Goal: Task Accomplishment & Management: Use online tool/utility

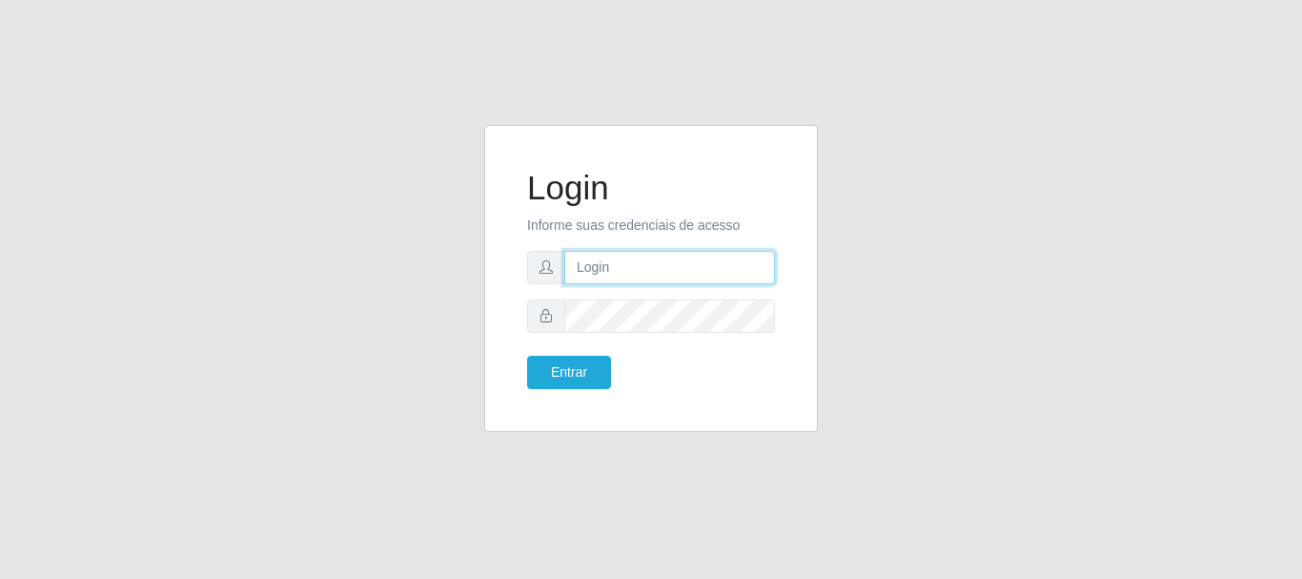
click at [673, 270] on input "text" at bounding box center [669, 267] width 211 height 33
type input "ritaiwof@B5"
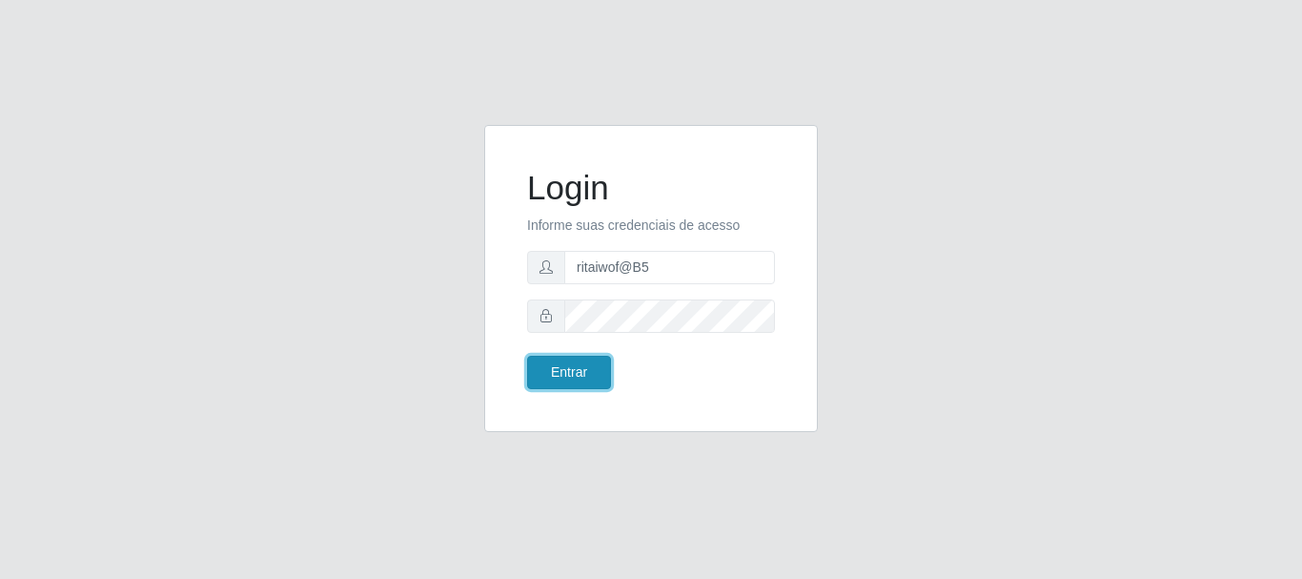
click at [579, 380] on button "Entrar" at bounding box center [569, 371] width 84 height 33
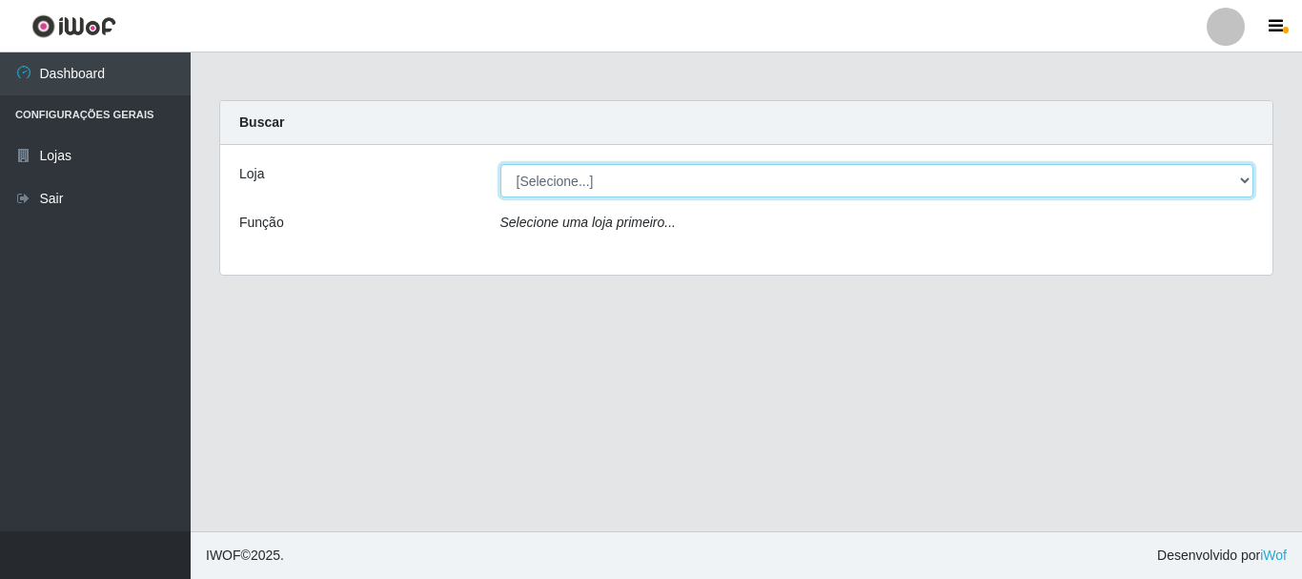
drag, startPoint x: 1226, startPoint y: 183, endPoint x: 1205, endPoint y: 195, distance: 24.4
click at [1226, 183] on select "[Selecione...] Bemais Supermercados - B5 Anatólia" at bounding box center [877, 180] width 754 height 33
select select "405"
click at [500, 164] on select "[Selecione...] Bemais Supermercados - B5 Anatólia" at bounding box center [877, 180] width 754 height 33
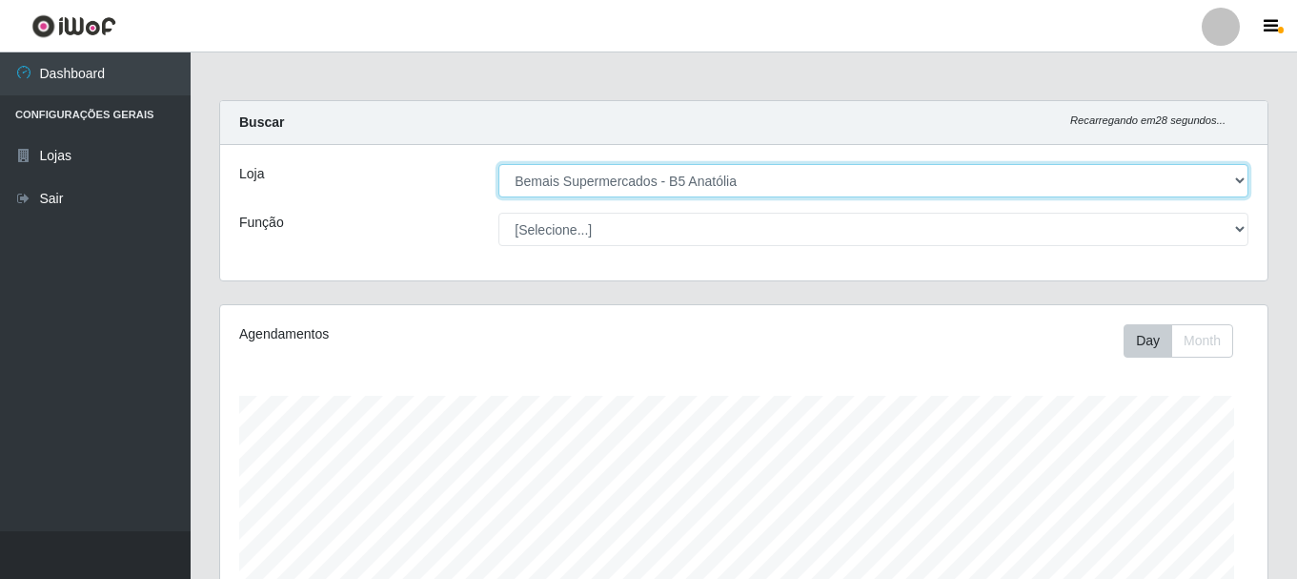
scroll to position [396, 1047]
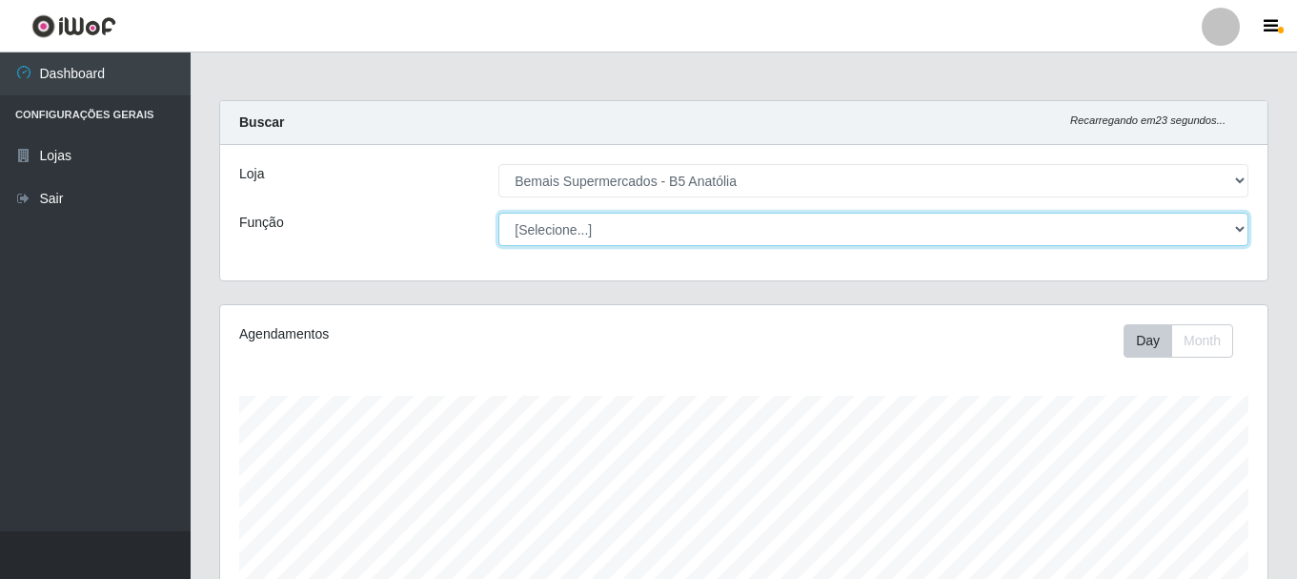
drag, startPoint x: 1221, startPoint y: 235, endPoint x: 1195, endPoint y: 245, distance: 27.4
click at [1221, 234] on select "[Selecione...] ASG ASG + ASG ++ Auxiliar de Estacionamento Auxiliar de Estacion…" at bounding box center [873, 229] width 750 height 33
select select "82"
click at [498, 213] on select "[Selecione...] ASG ASG + ASG ++ Auxiliar de Estacionamento Auxiliar de Estacion…" at bounding box center [873, 229] width 750 height 33
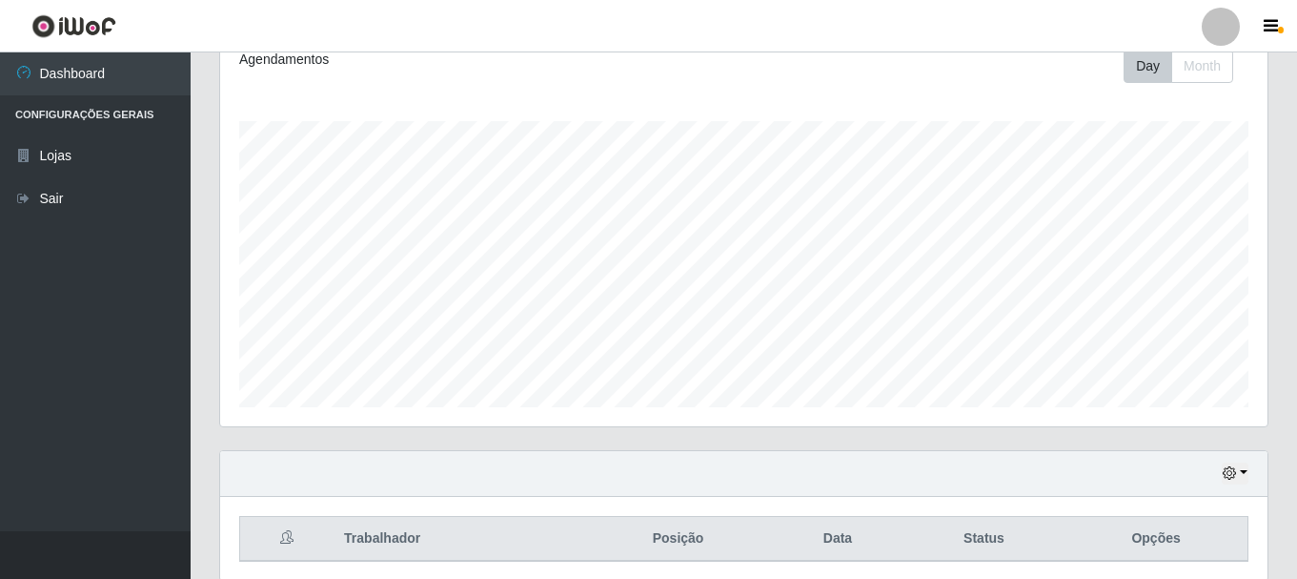
scroll to position [348, 0]
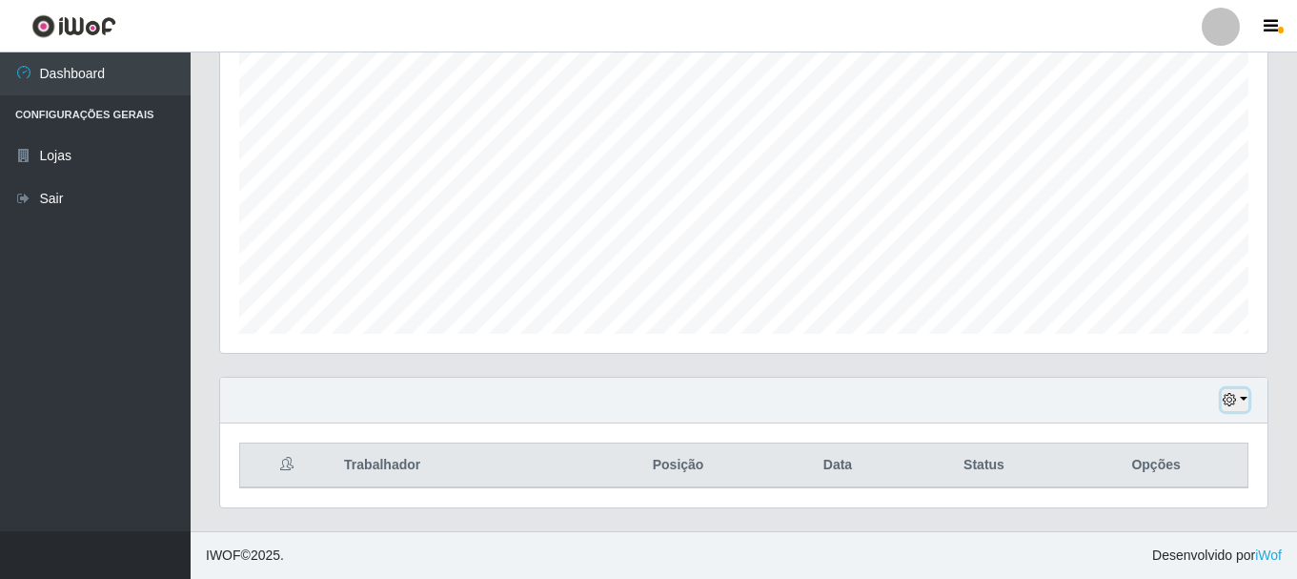
click at [1237, 398] on button "button" at bounding box center [1235, 400] width 27 height 22
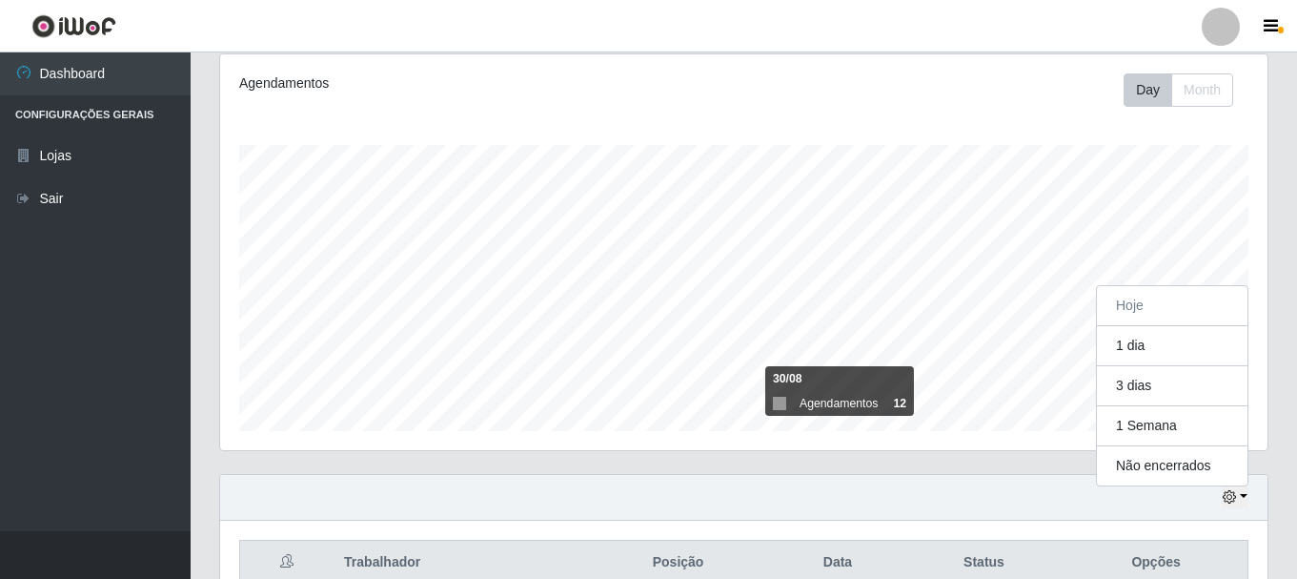
scroll to position [396, 1047]
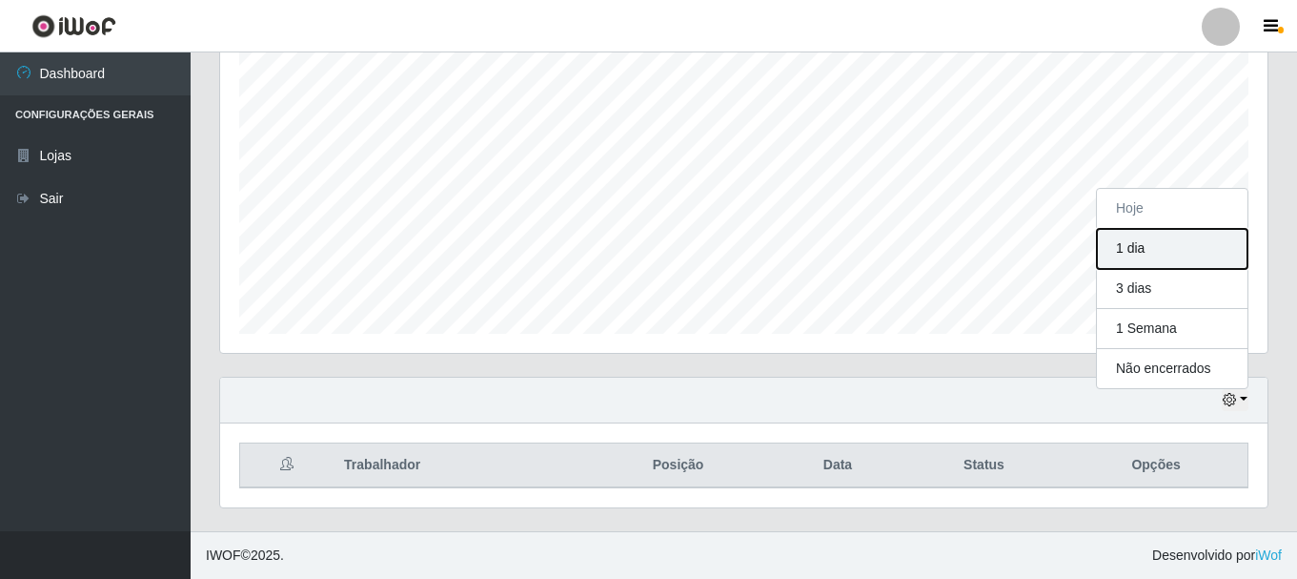
click at [1127, 249] on button "1 dia" at bounding box center [1172, 249] width 151 height 40
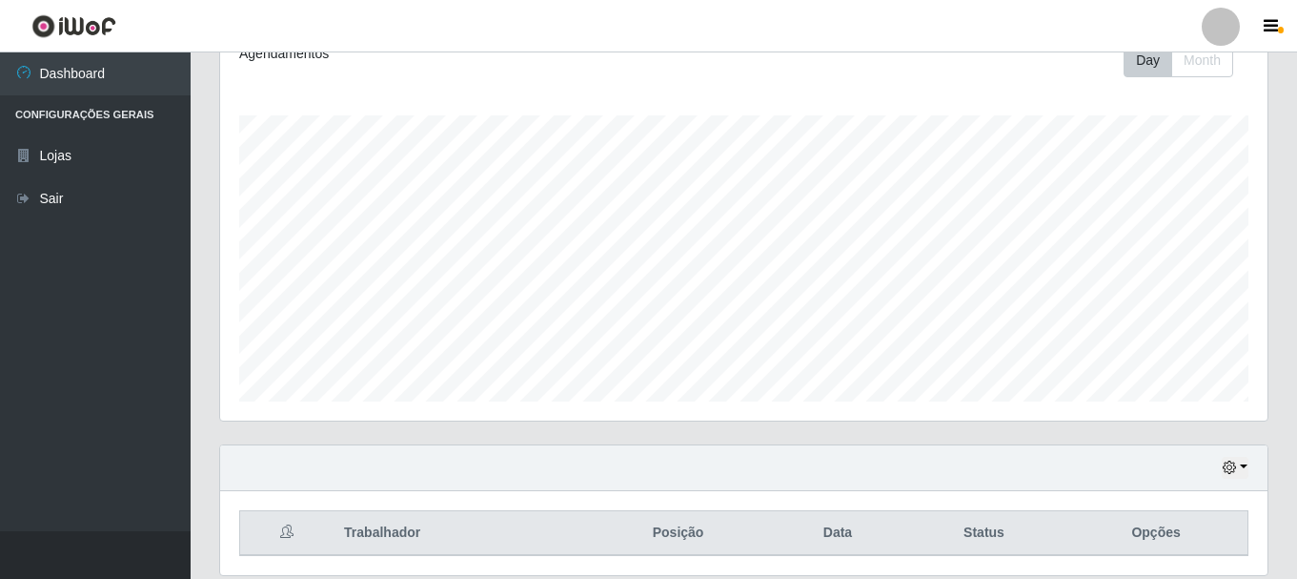
scroll to position [0, 0]
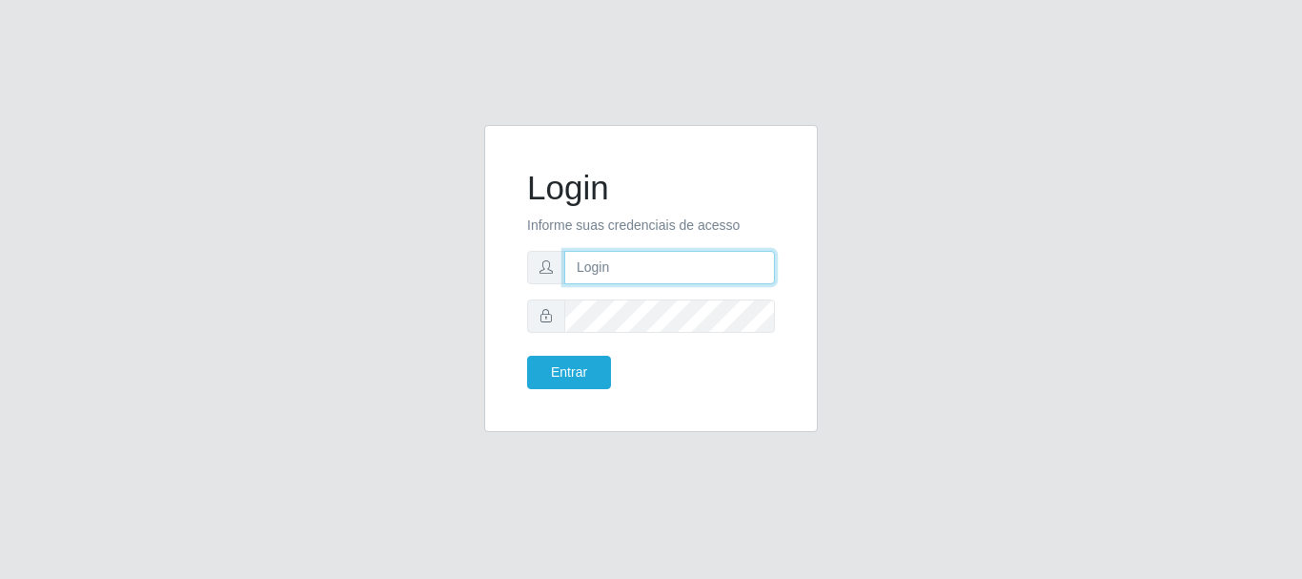
click at [617, 269] on input "text" at bounding box center [669, 267] width 211 height 33
type input "ritaiwof@B5"
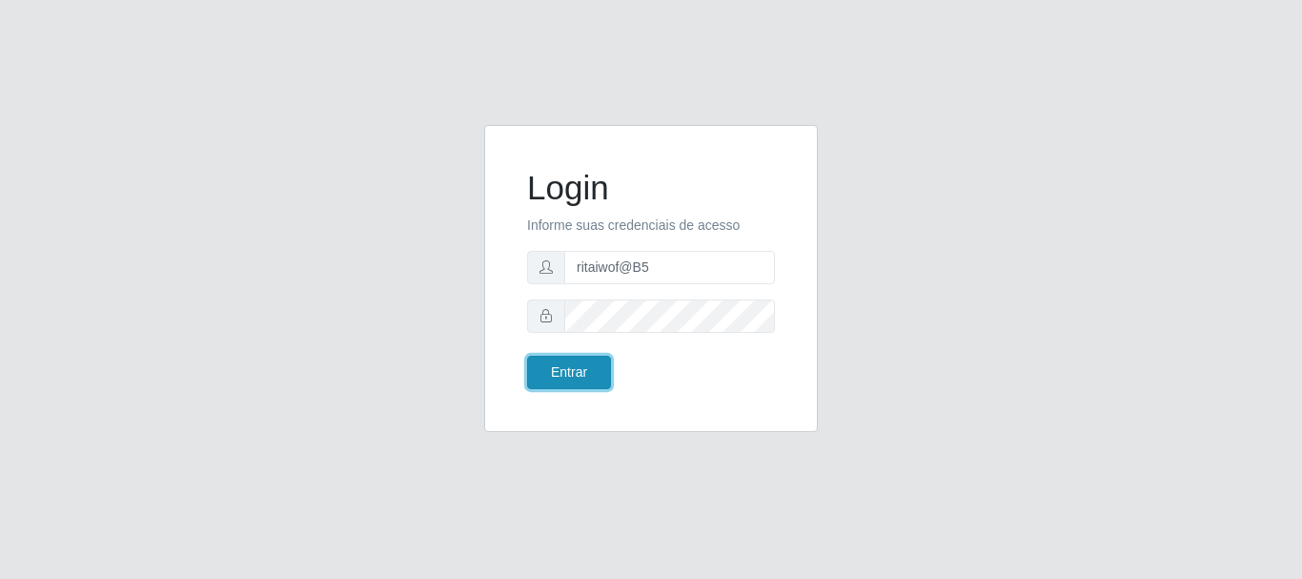
click at [595, 383] on button "Entrar" at bounding box center [569, 371] width 84 height 33
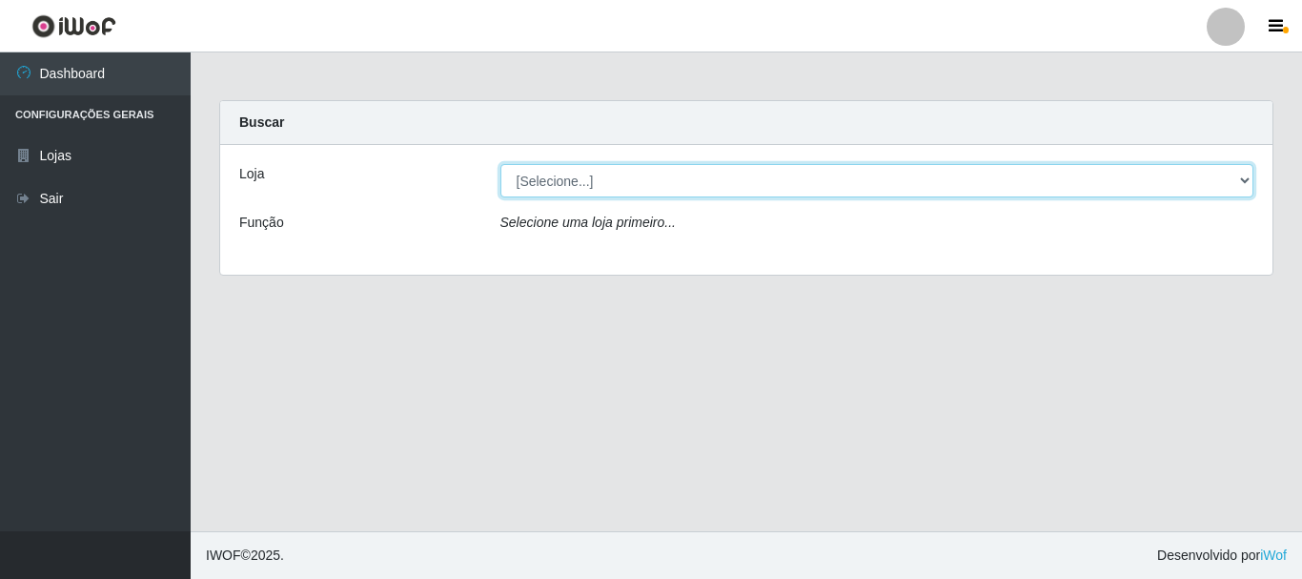
click at [1246, 179] on select "[Selecione...] Bemais Supermercados - B5 Anatólia" at bounding box center [877, 180] width 754 height 33
select select "405"
click at [500, 164] on select "[Selecione...] Bemais Supermercados - B5 Anatólia" at bounding box center [877, 180] width 754 height 33
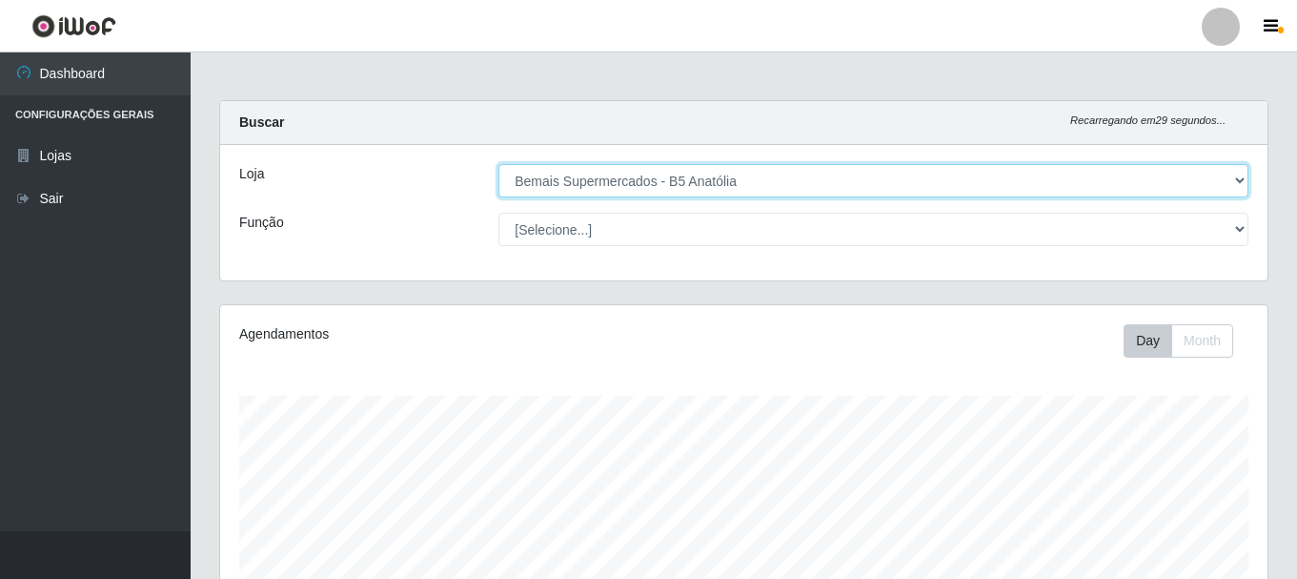
scroll to position [396, 1047]
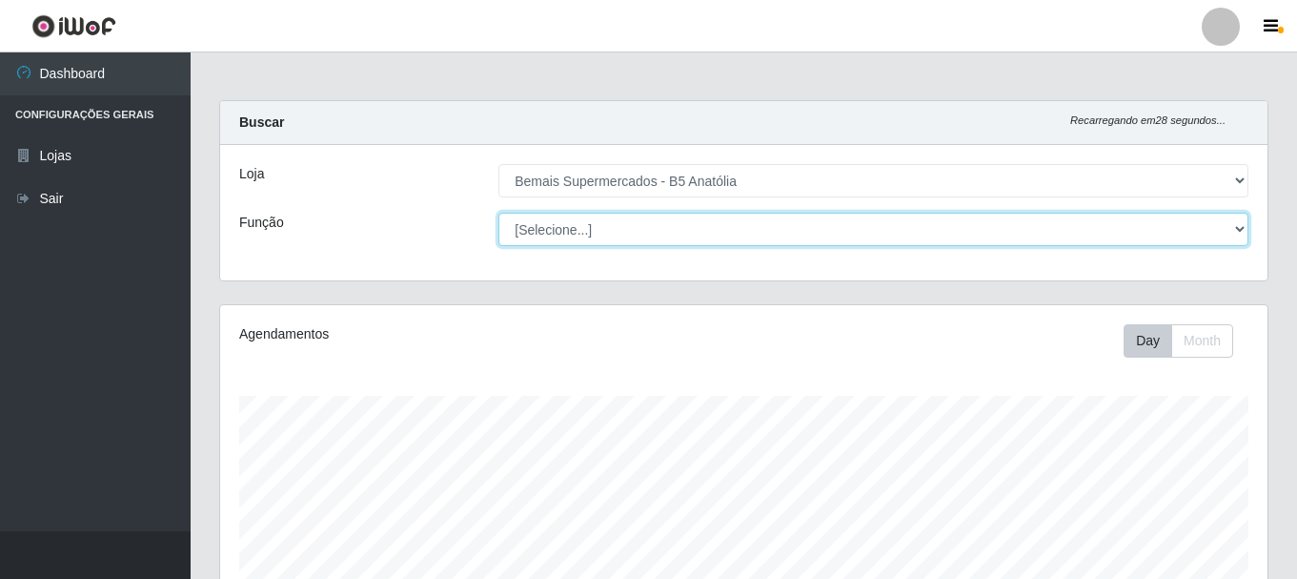
click at [1234, 230] on select "[Selecione...] ASG ASG + ASG ++ Auxiliar de Estacionamento Auxiliar de Estacion…" at bounding box center [873, 229] width 750 height 33
click at [498, 213] on select "[Selecione...] ASG ASG + ASG ++ Auxiliar de Estacionamento Auxiliar de Estacion…" at bounding box center [873, 229] width 750 height 33
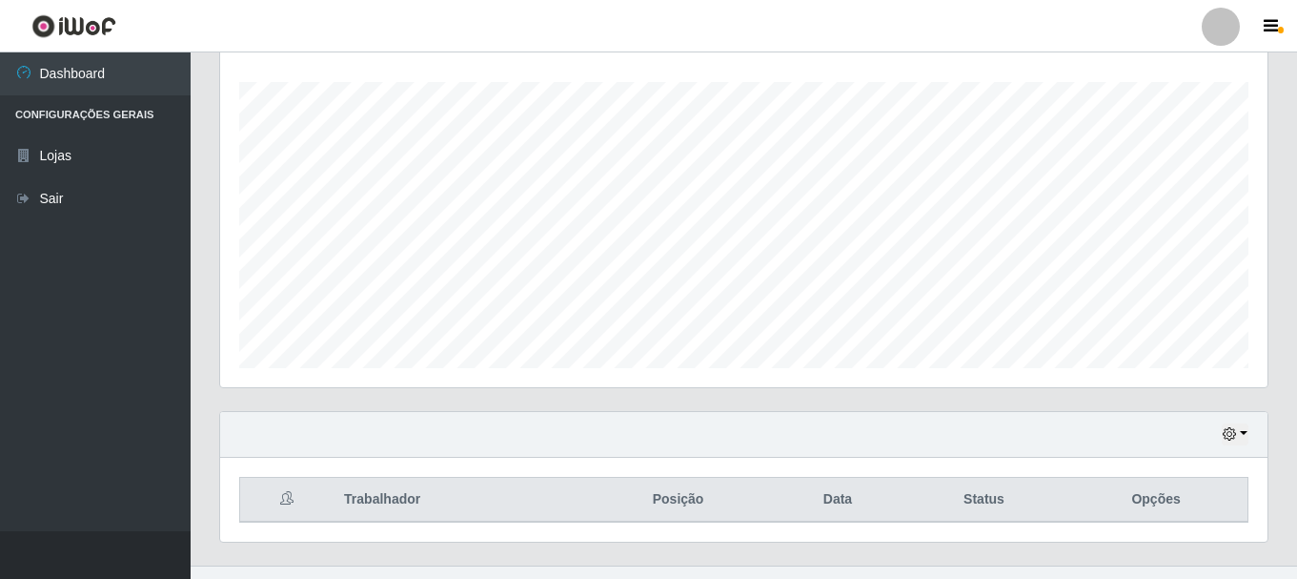
scroll to position [348, 0]
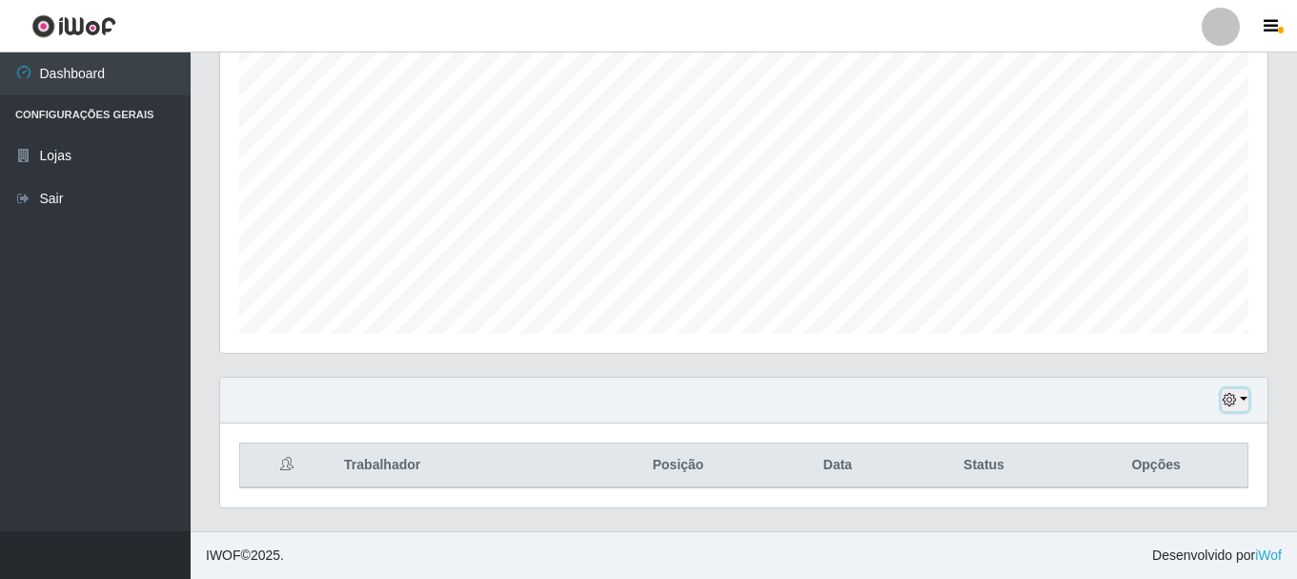
click at [1229, 400] on icon "button" at bounding box center [1229, 399] width 13 height 13
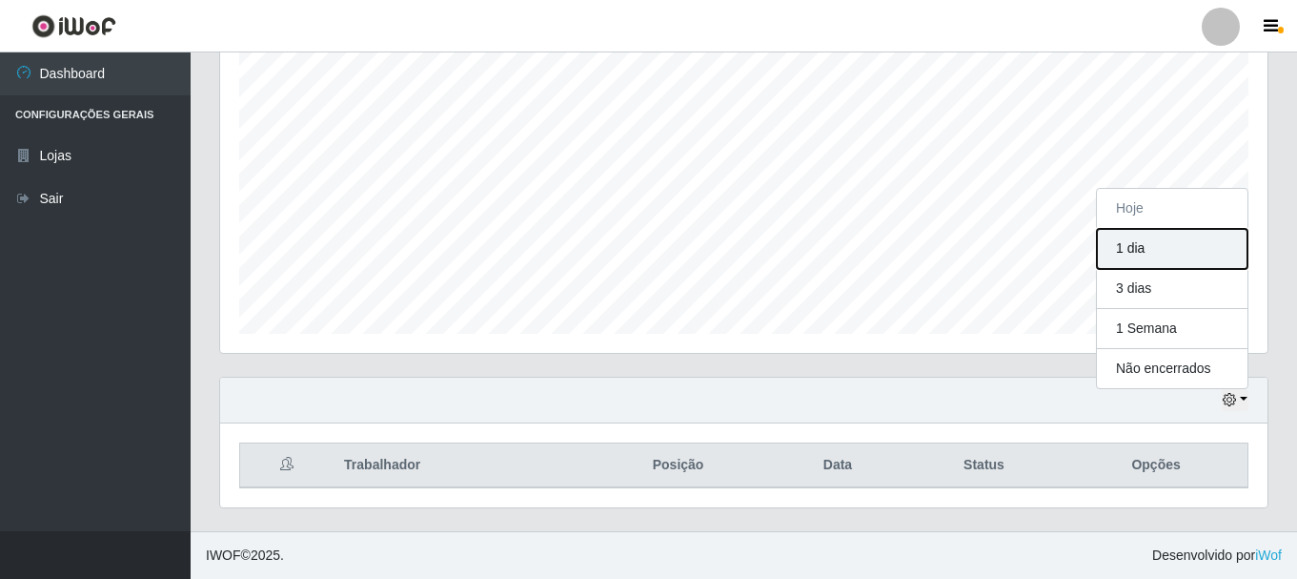
click at [1142, 250] on button "1 dia" at bounding box center [1172, 249] width 151 height 40
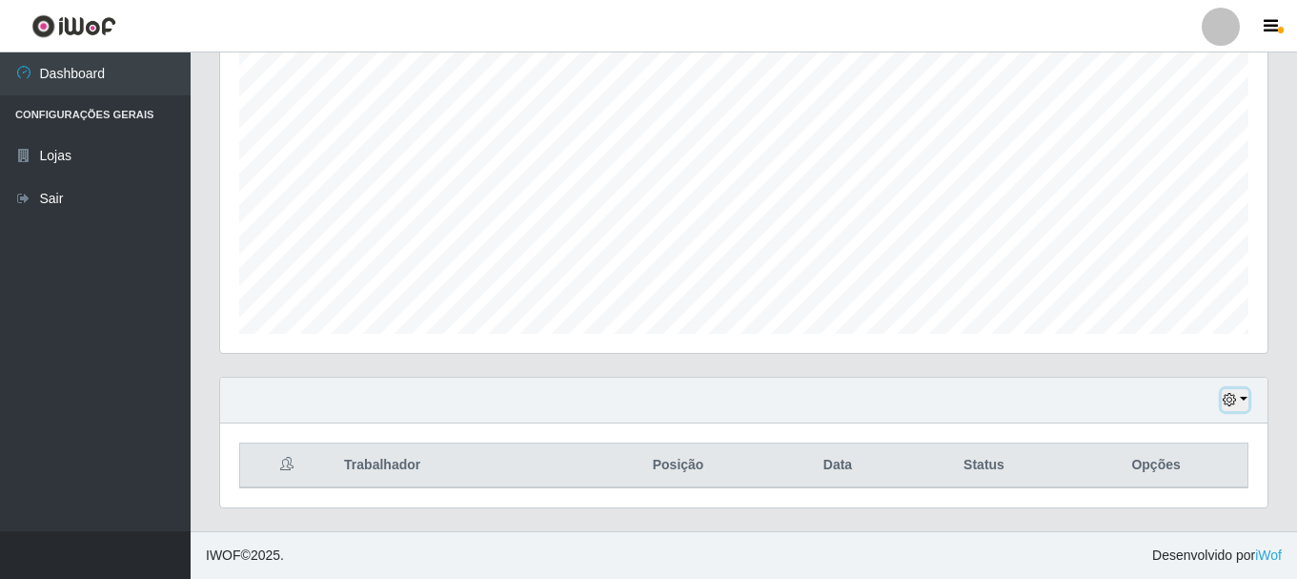
click at [1228, 405] on icon "button" at bounding box center [1229, 399] width 13 height 13
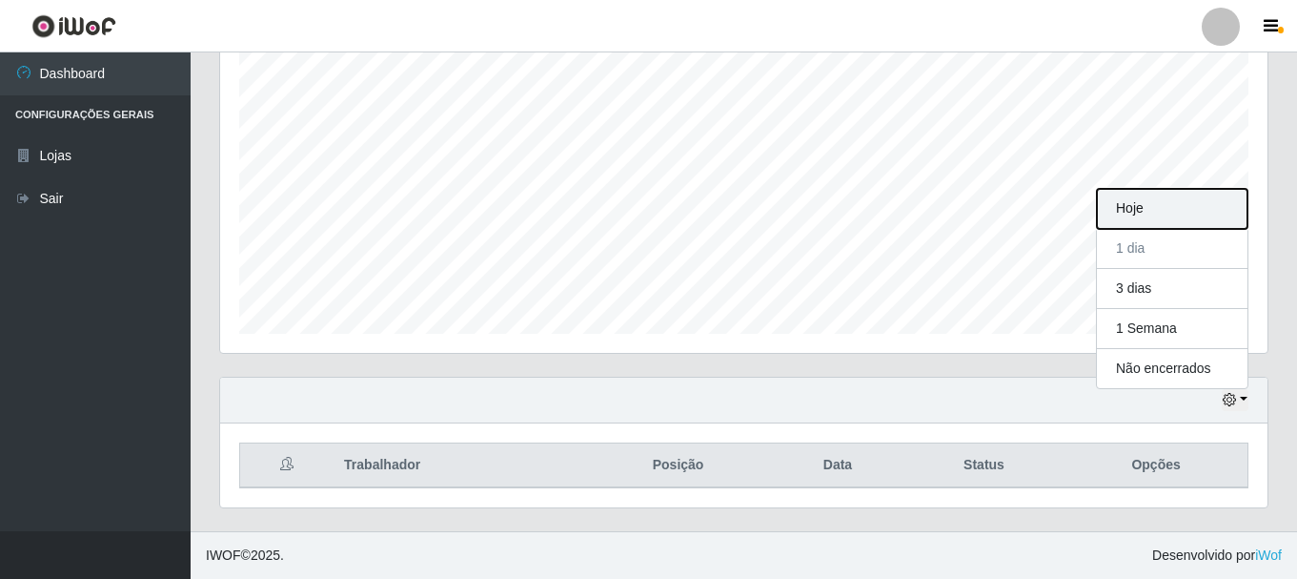
click at [1160, 213] on button "Hoje" at bounding box center [1172, 209] width 151 height 40
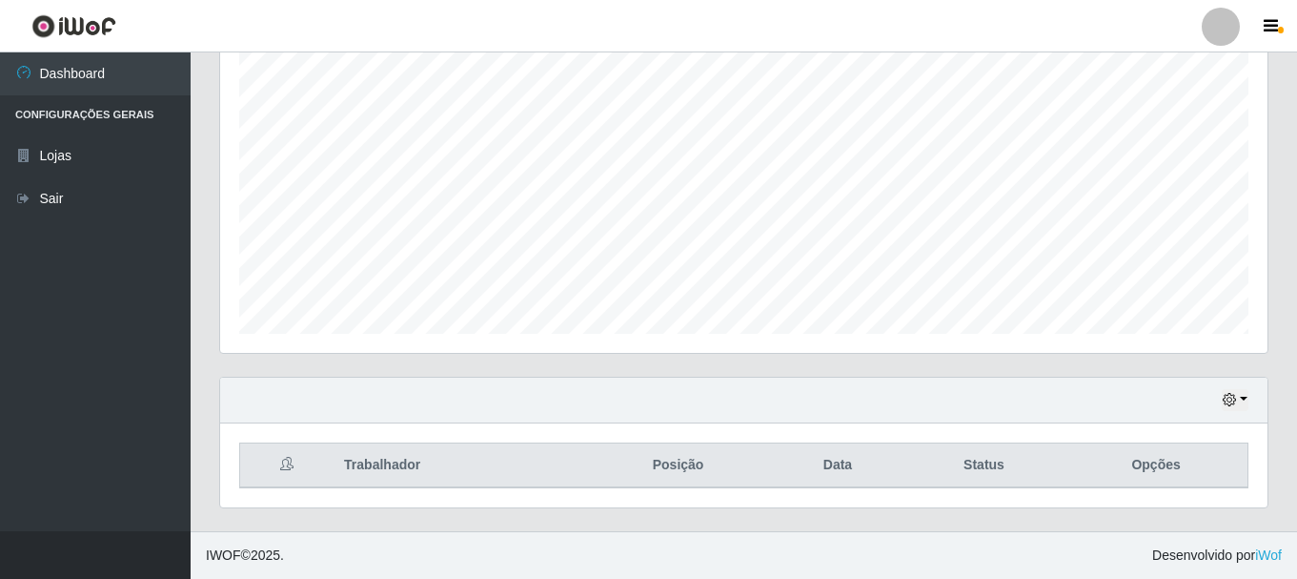
click at [1220, 400] on div "Hoje 1 dia 3 dias 1 Semana Não encerrados" at bounding box center [743, 400] width 1047 height 46
click at [1226, 401] on icon "button" at bounding box center [1229, 399] width 13 height 13
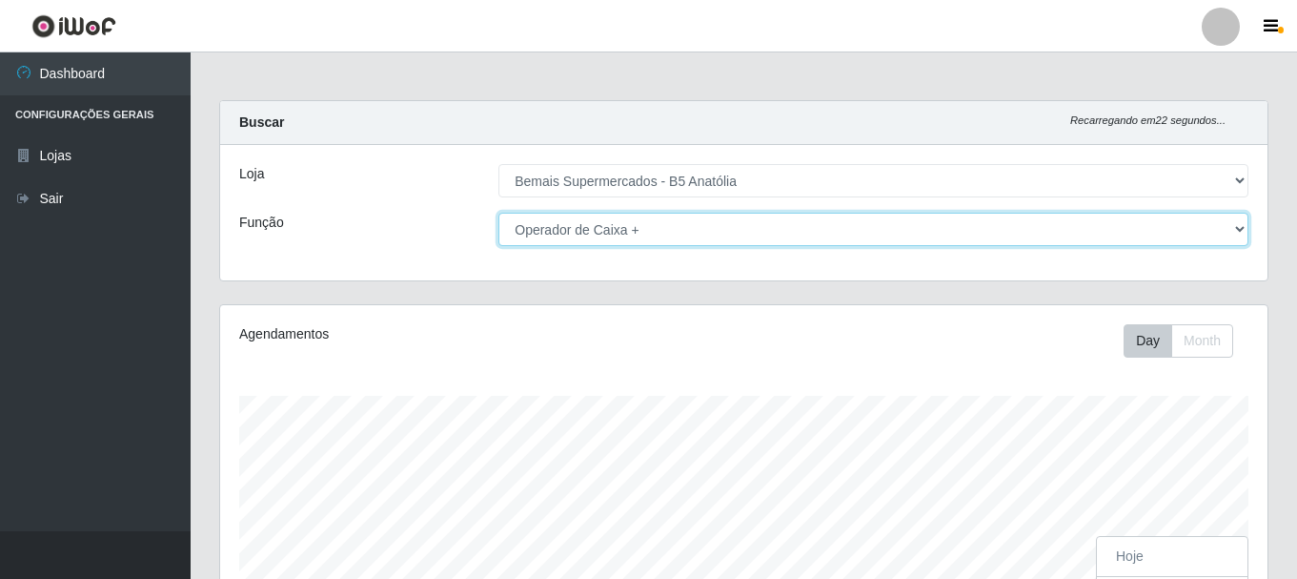
drag, startPoint x: 1240, startPoint y: 230, endPoint x: 1211, endPoint y: 245, distance: 32.4
click at [1237, 230] on select "[Selecione...] ASG ASG + ASG ++ Auxiliar de Estacionamento Auxiliar de Estacion…" at bounding box center [873, 229] width 750 height 33
select select "82"
click at [498, 213] on select "[Selecione...] ASG ASG + ASG ++ Auxiliar de Estacionamento Auxiliar de Estacion…" at bounding box center [873, 229] width 750 height 33
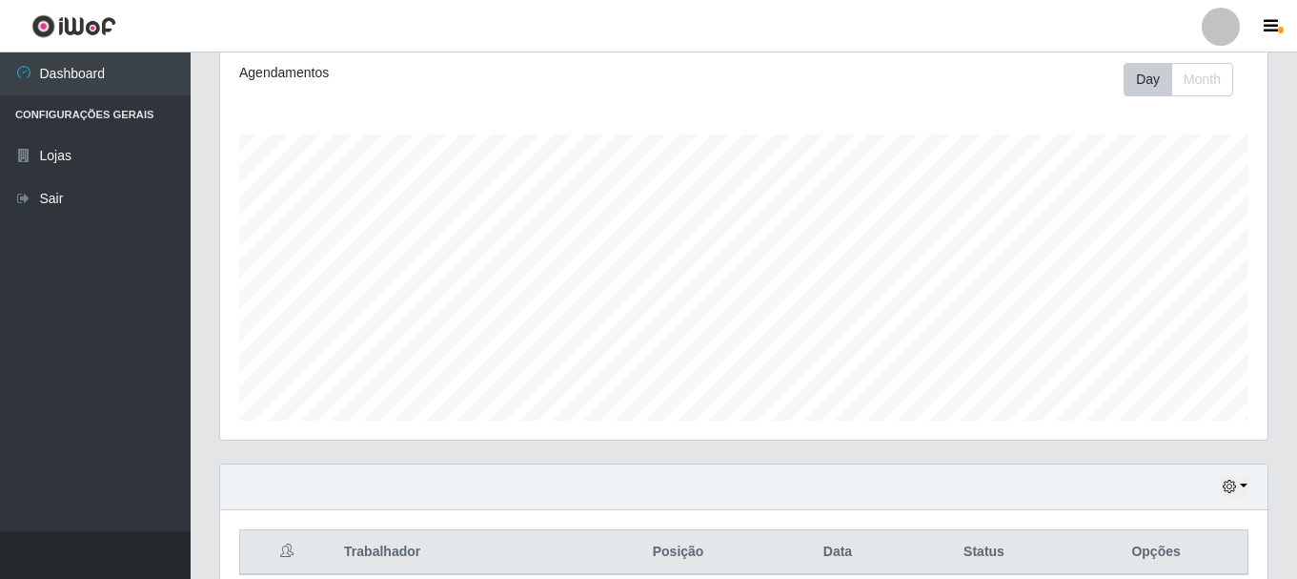
scroll to position [348, 0]
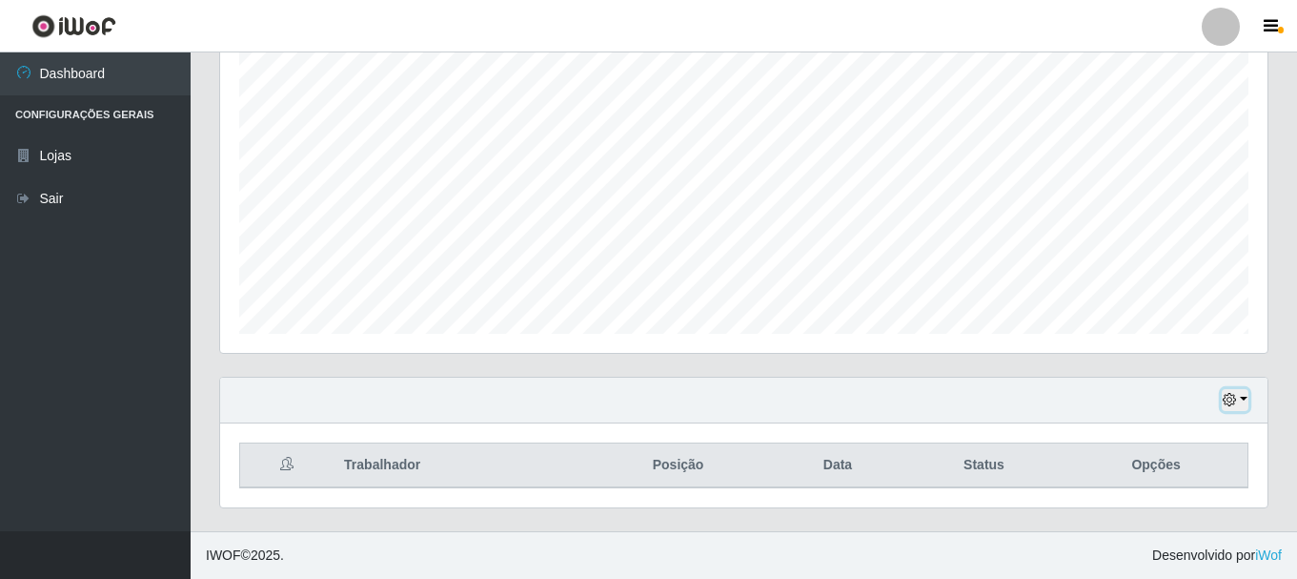
click at [1237, 401] on button "button" at bounding box center [1235, 400] width 27 height 22
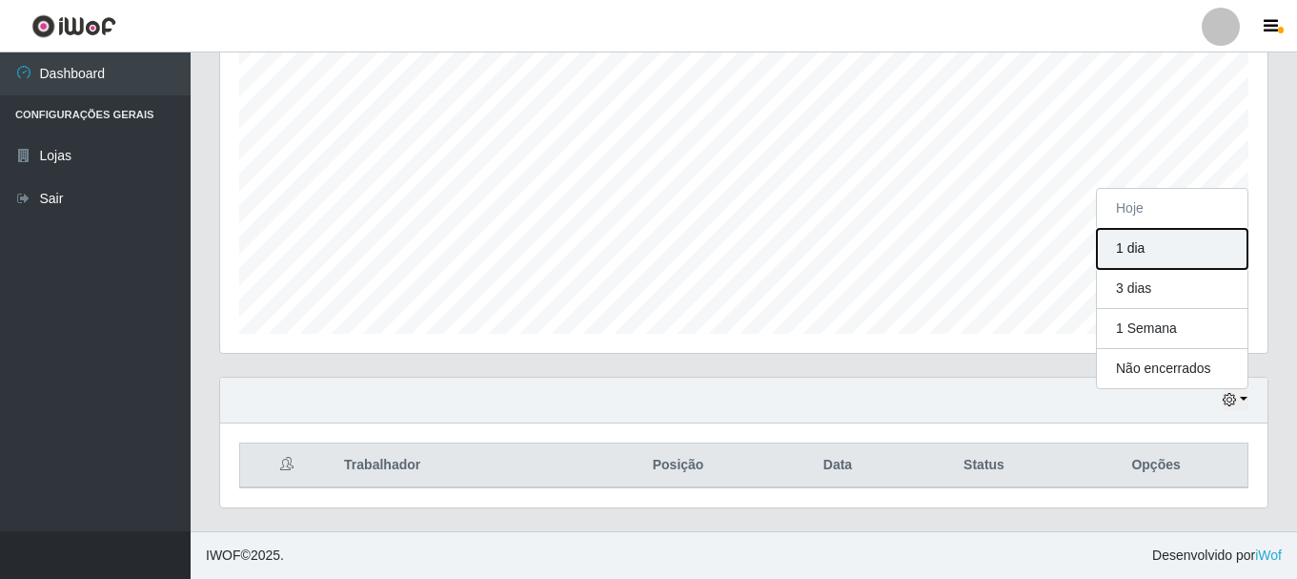
click at [1127, 243] on button "1 dia" at bounding box center [1172, 249] width 151 height 40
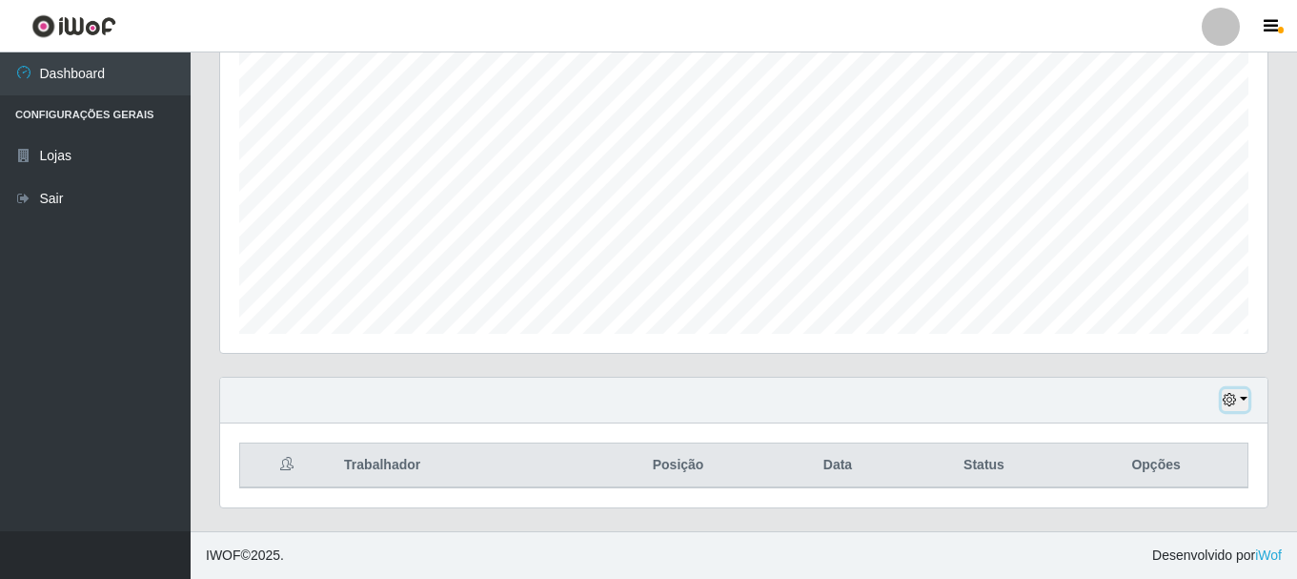
click at [1236, 401] on icon "button" at bounding box center [1229, 399] width 13 height 13
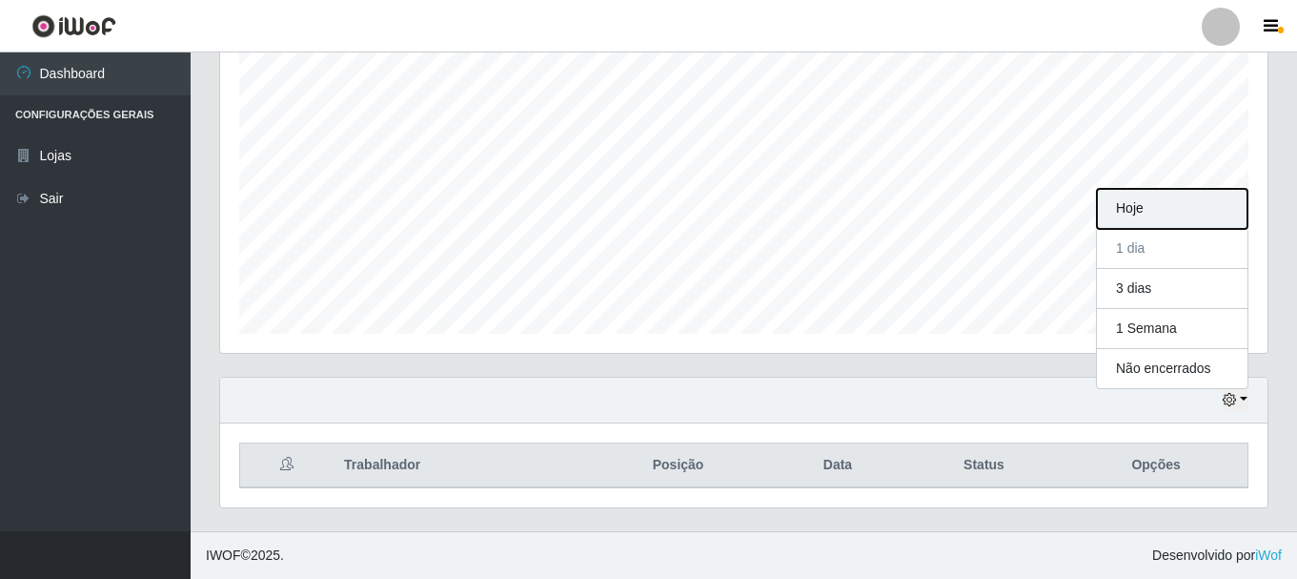
click at [1167, 215] on button "Hoje" at bounding box center [1172, 209] width 151 height 40
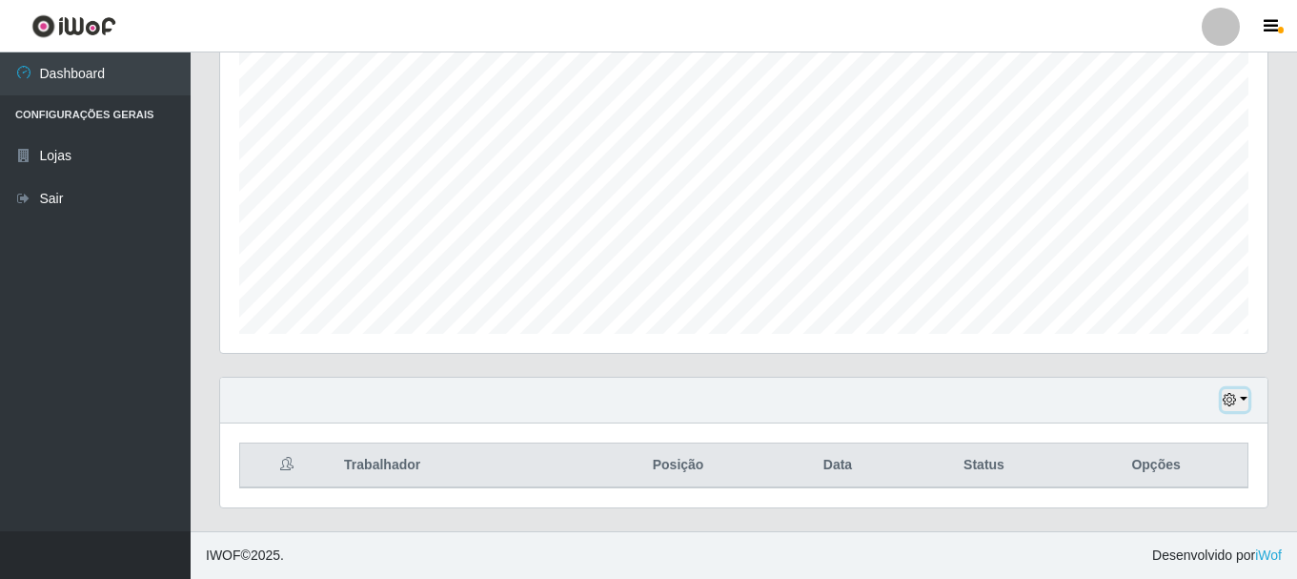
click at [1227, 399] on icon "button" at bounding box center [1229, 399] width 13 height 13
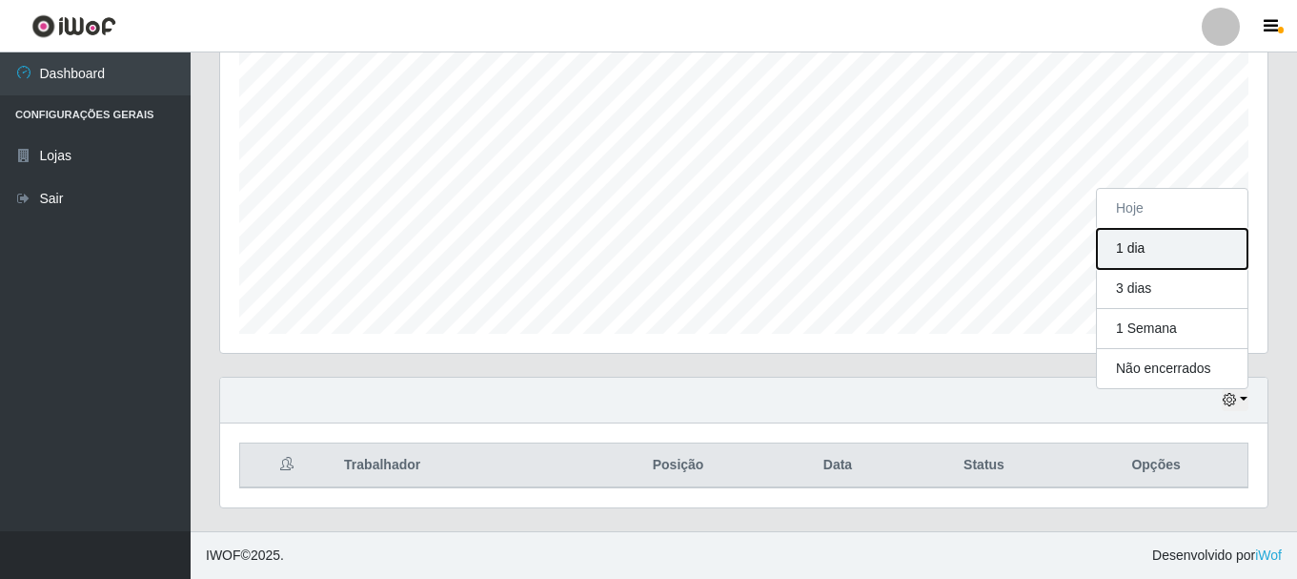
click at [1130, 255] on button "1 dia" at bounding box center [1172, 249] width 151 height 40
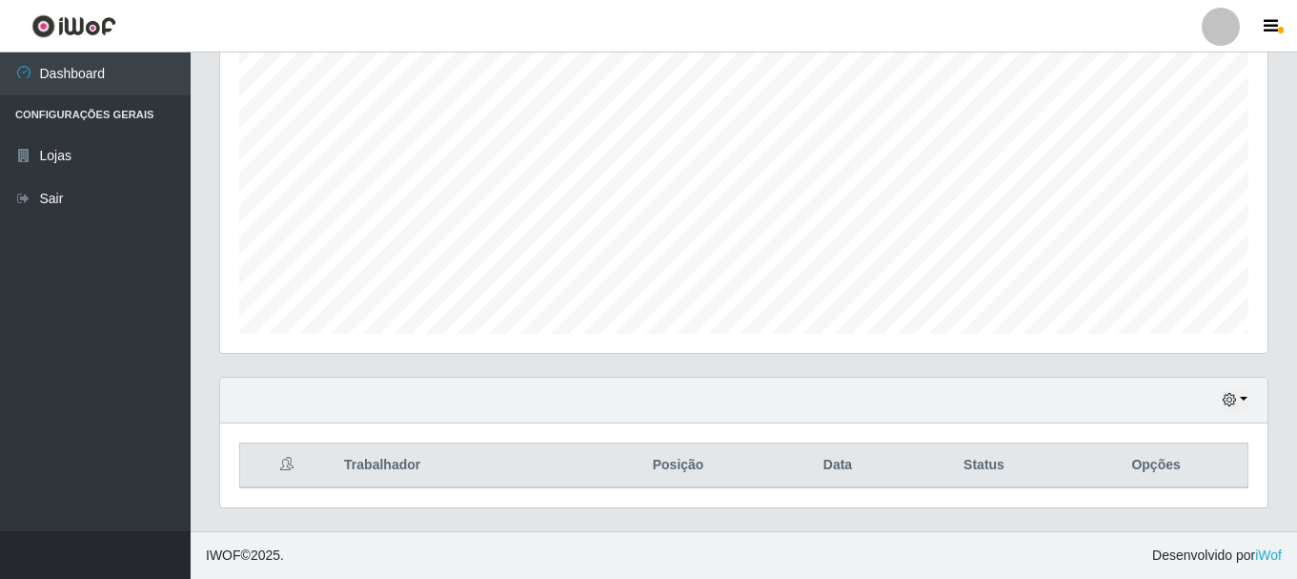
click at [1223, 415] on div "Hoje 1 dia 3 dias 1 Semana Não encerrados" at bounding box center [743, 400] width 1047 height 46
